Goal: Task Accomplishment & Management: Use online tool/utility

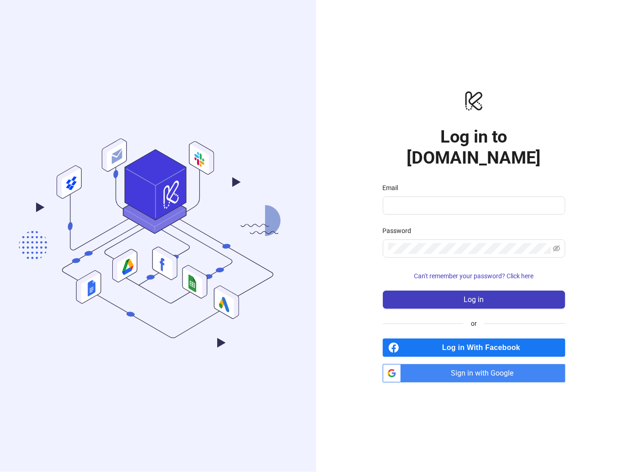
click at [491, 364] on span "Sign in with Google" at bounding box center [485, 373] width 161 height 18
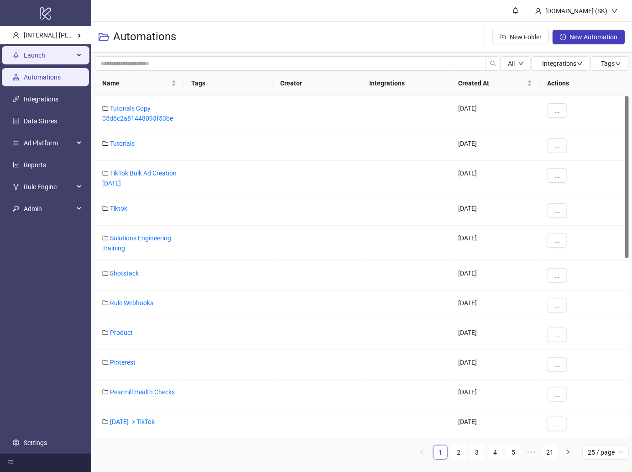
click at [68, 52] on span "Launch" at bounding box center [49, 55] width 50 height 18
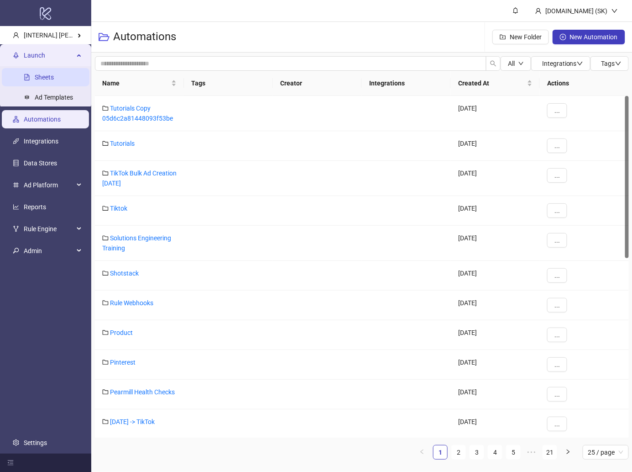
click at [54, 78] on link "Sheets" at bounding box center [44, 77] width 19 height 7
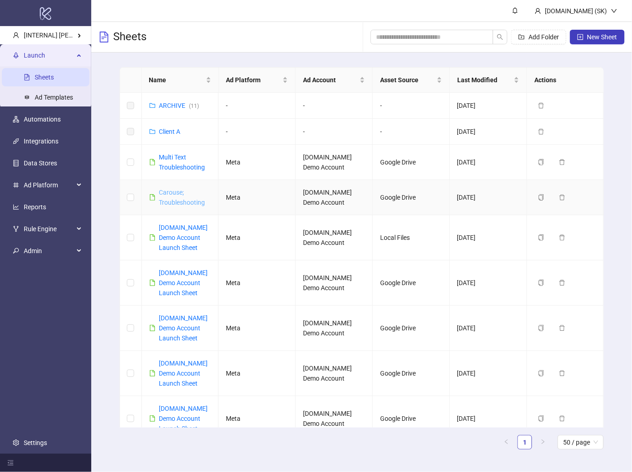
click at [176, 189] on link "Carouse; Troubleshooting" at bounding box center [182, 197] width 46 height 17
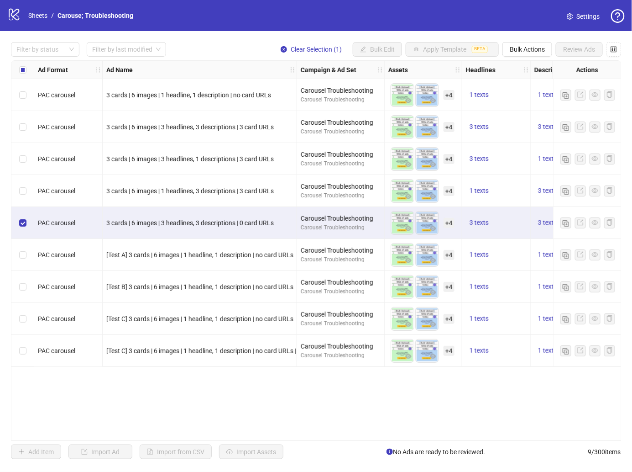
click at [536, 58] on div "Filter by status Filter by last modified Clear Selection (1) Bulk Edit Apply Te…" at bounding box center [316, 250] width 632 height 439
click at [536, 50] on span "Bulk Actions" at bounding box center [527, 49] width 35 height 7
click at [542, 96] on span "Duplicate with assets" at bounding box center [541, 97] width 63 height 10
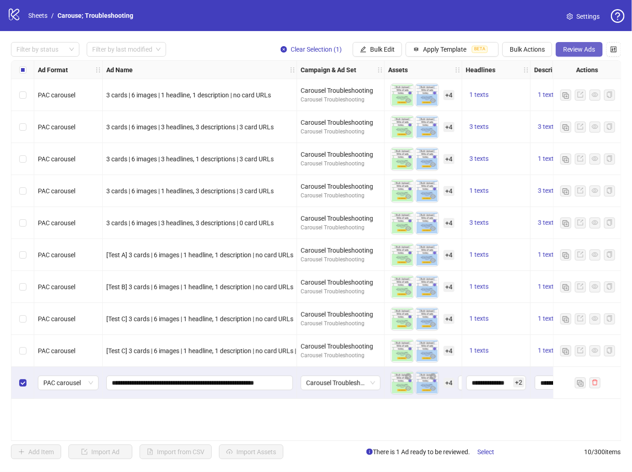
click at [589, 53] on button "Review Ads" at bounding box center [579, 49] width 47 height 15
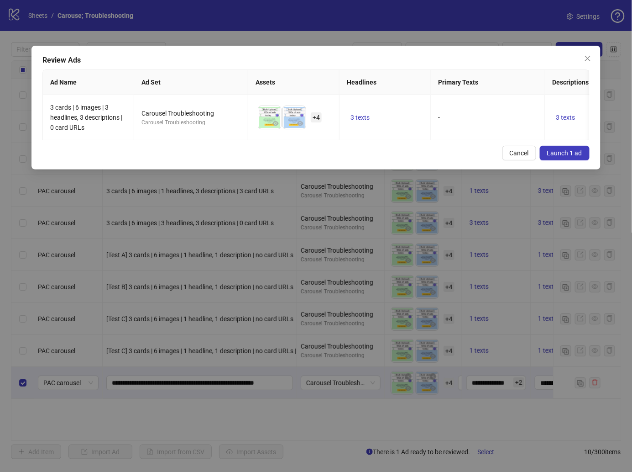
click at [573, 150] on span "Launch 1 ad" at bounding box center [564, 152] width 35 height 7
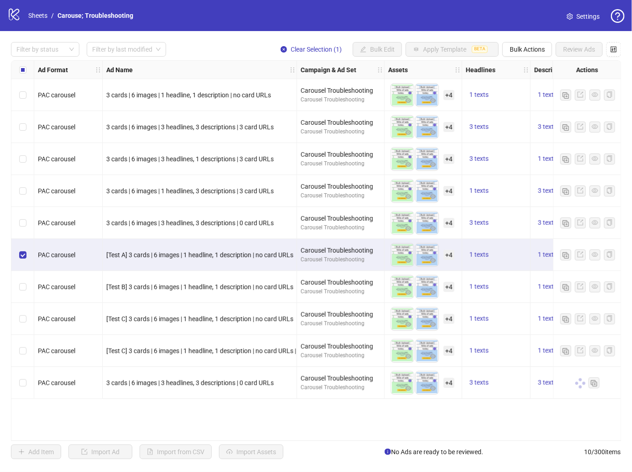
click at [533, 39] on div "Filter by status Filter by last modified Clear Selection (1) Bulk Edit Apply Te…" at bounding box center [316, 250] width 632 height 439
click at [530, 53] on button "Bulk Actions" at bounding box center [528, 49] width 50 height 15
click at [558, 114] on span "Copy to another sheet" at bounding box center [541, 111] width 63 height 10
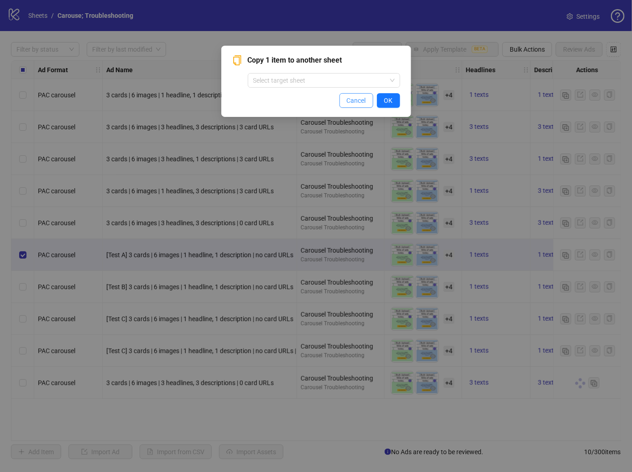
click at [350, 106] on button "Cancel" at bounding box center [357, 100] width 34 height 15
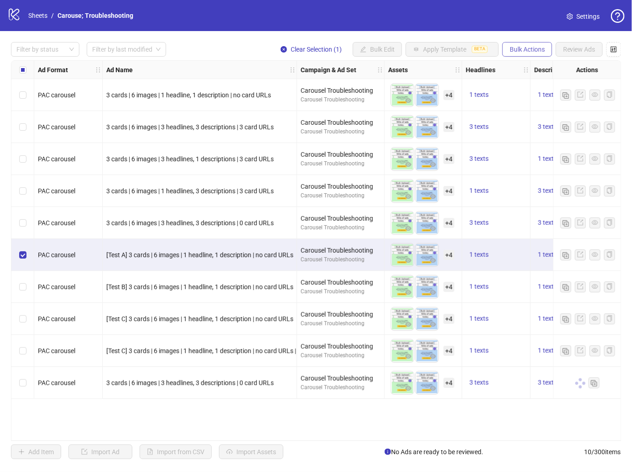
click at [536, 48] on span "Bulk Actions" at bounding box center [527, 49] width 35 height 7
click at [552, 100] on span "Duplicate with assets" at bounding box center [541, 97] width 63 height 10
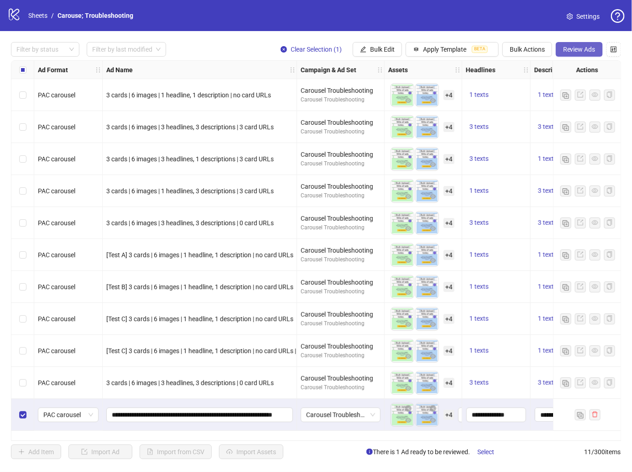
click at [582, 46] on span "Review Ads" at bounding box center [579, 49] width 32 height 7
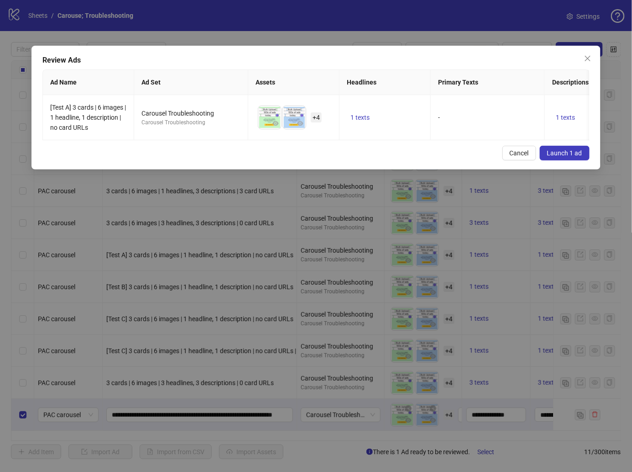
click at [561, 151] on span "Launch 1 ad" at bounding box center [564, 152] width 35 height 7
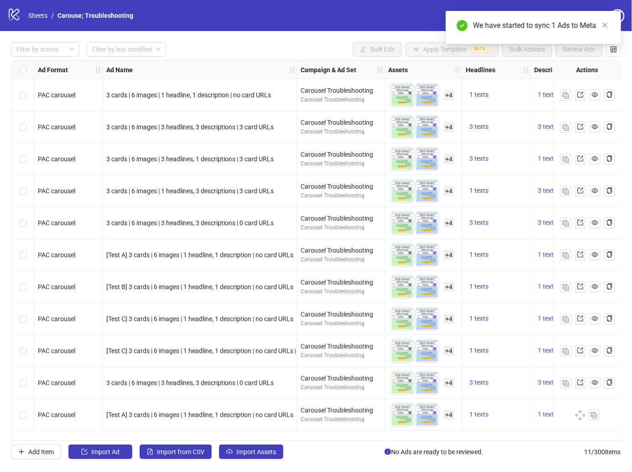
click at [451, 411] on span "+ 4" at bounding box center [449, 415] width 11 height 10
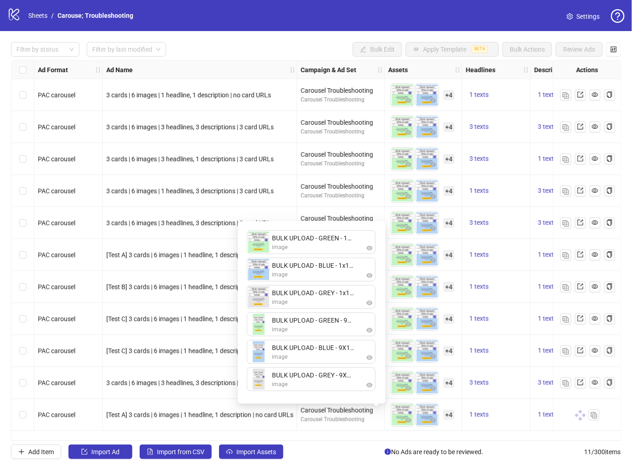
scroll to position [0, 102]
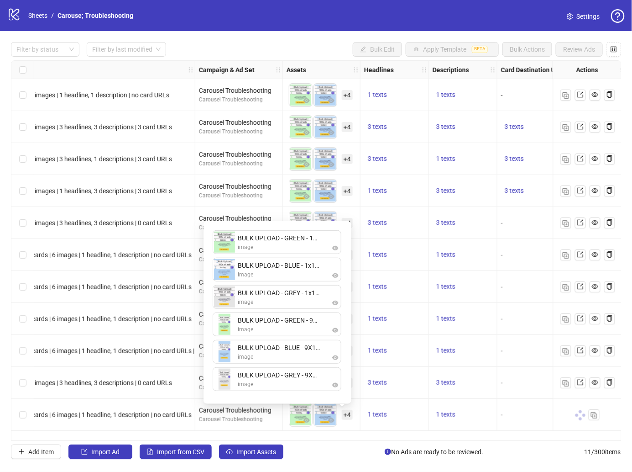
click at [394, 421] on div "1 texts" at bounding box center [395, 415] width 68 height 32
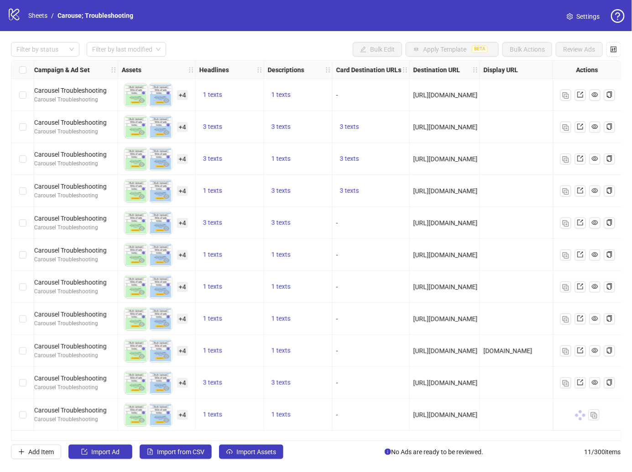
scroll to position [0, 335]
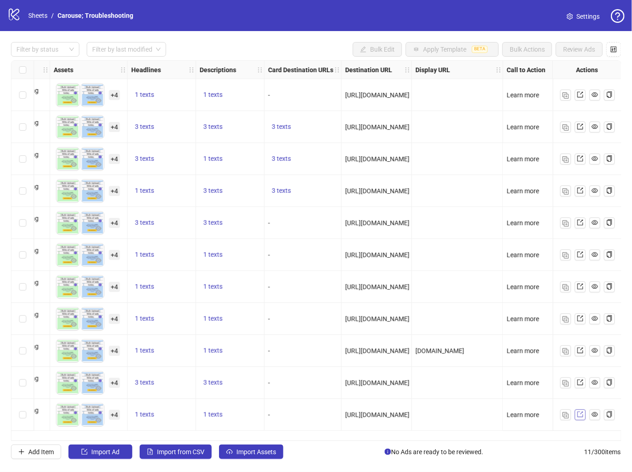
click at [582, 415] on icon "export" at bounding box center [581, 414] width 6 height 6
